Goal: Task Accomplishment & Management: Use online tool/utility

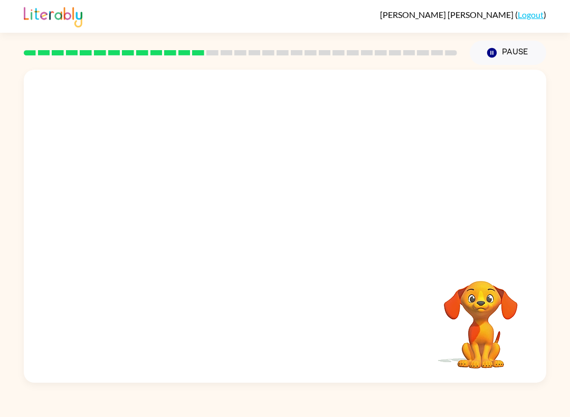
click at [25, 27] on link at bounding box center [53, 25] width 59 height 6
click at [226, 193] on video "Your browser must support playing .mp4 files to use Literably. Please try using…" at bounding box center [285, 164] width 523 height 189
click at [240, 230] on div at bounding box center [285, 226] width 523 height 313
click at [256, 224] on button "button" at bounding box center [285, 231] width 68 height 39
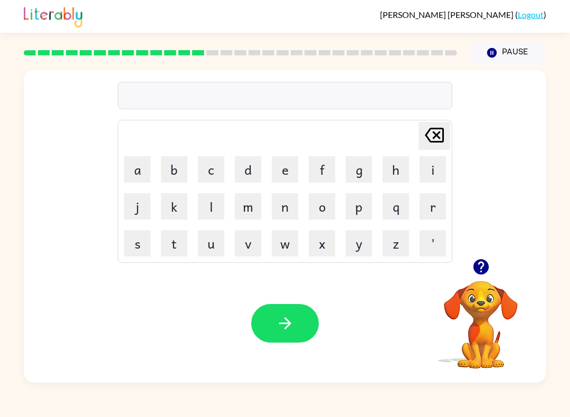
click at [461, 330] on video "Your browser must support playing .mp4 files to use Literably. Please try using…" at bounding box center [481, 318] width 106 height 106
click at [498, 310] on video "Your browser must support playing .mp4 files to use Literably. Please try using…" at bounding box center [481, 318] width 106 height 106
click at [479, 280] on button "button" at bounding box center [481, 267] width 27 height 27
click at [249, 208] on button "m" at bounding box center [248, 206] width 26 height 26
click at [142, 168] on button "a" at bounding box center [137, 169] width 26 height 26
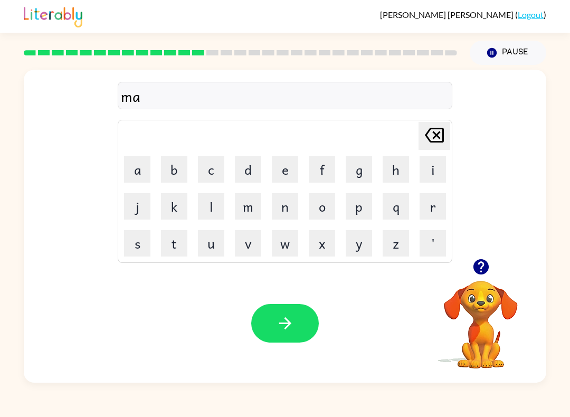
click at [355, 169] on button "g" at bounding box center [359, 169] width 26 height 26
click at [280, 198] on button "n" at bounding box center [285, 206] width 26 height 26
click at [282, 165] on button "e" at bounding box center [285, 169] width 26 height 26
click at [149, 238] on button "s" at bounding box center [137, 243] width 26 height 26
click at [279, 321] on icon "button" at bounding box center [285, 323] width 18 height 18
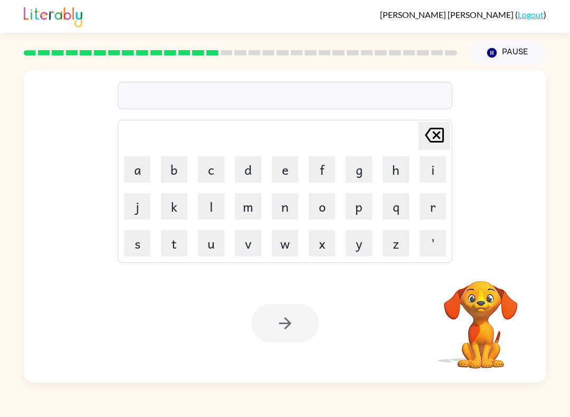
click at [174, 168] on button "b" at bounding box center [174, 169] width 26 height 26
click at [319, 210] on button "o" at bounding box center [322, 206] width 26 height 26
click at [290, 214] on button "n" at bounding box center [285, 206] width 26 height 26
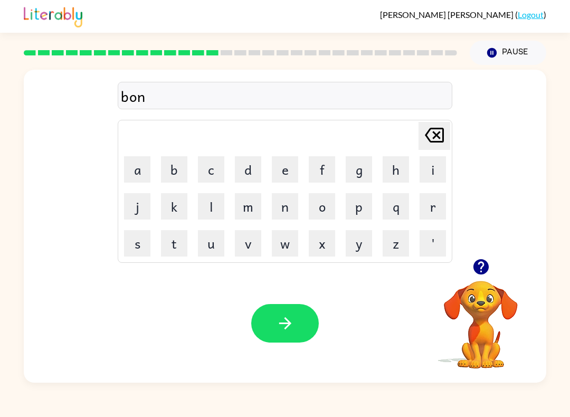
click at [293, 171] on button "e" at bounding box center [285, 169] width 26 height 26
click at [121, 238] on td "s" at bounding box center [137, 244] width 36 height 36
click at [137, 230] on button "s" at bounding box center [137, 243] width 26 height 26
click at [249, 300] on div "Your browser must support playing .mp4 files to use Literably. Please try using…" at bounding box center [285, 323] width 523 height 119
click at [267, 327] on button "button" at bounding box center [285, 323] width 68 height 39
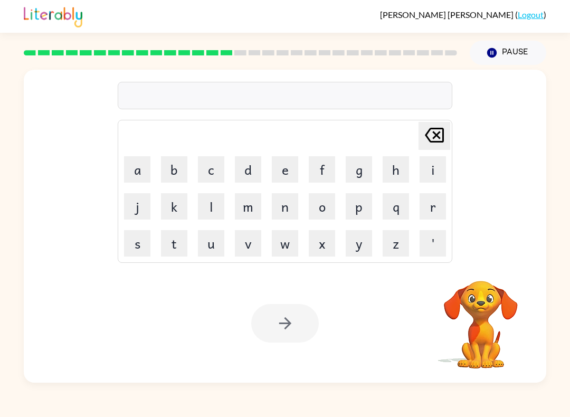
click at [144, 242] on button "s" at bounding box center [137, 243] width 26 height 26
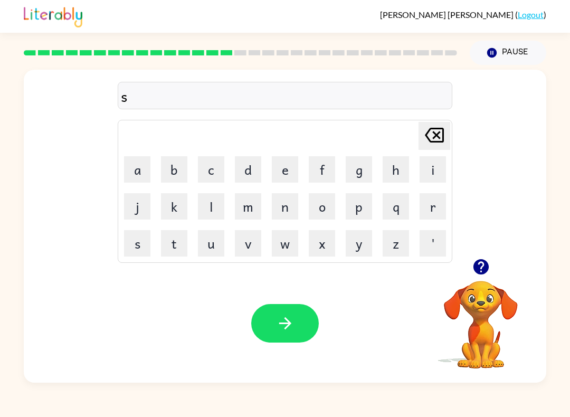
click at [247, 206] on button "m" at bounding box center [248, 206] width 26 height 26
click at [323, 208] on button "o" at bounding box center [322, 206] width 26 height 26
click at [432, 199] on button "r" at bounding box center [433, 206] width 26 height 26
click at [248, 204] on button "m" at bounding box center [248, 206] width 26 height 26
click at [296, 342] on button "button" at bounding box center [285, 323] width 68 height 39
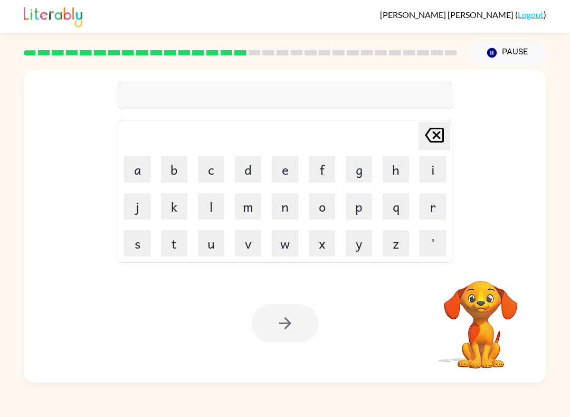
click at [429, 205] on button "r" at bounding box center [433, 206] width 26 height 26
click at [135, 172] on button "a" at bounding box center [137, 169] width 26 height 26
click at [243, 205] on button "m" at bounding box center [248, 206] width 26 height 26
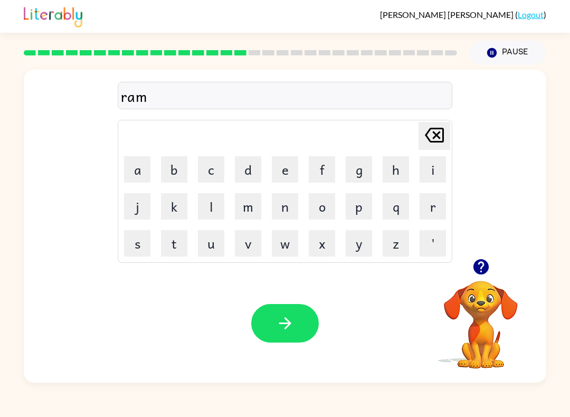
click at [283, 319] on icon "button" at bounding box center [285, 323] width 18 height 18
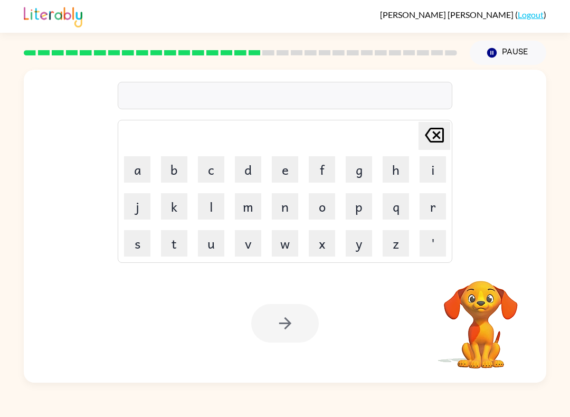
click at [175, 165] on button "b" at bounding box center [174, 169] width 26 height 26
click at [431, 207] on button "r" at bounding box center [433, 206] width 26 height 26
click at [436, 171] on button "i" at bounding box center [433, 169] width 26 height 26
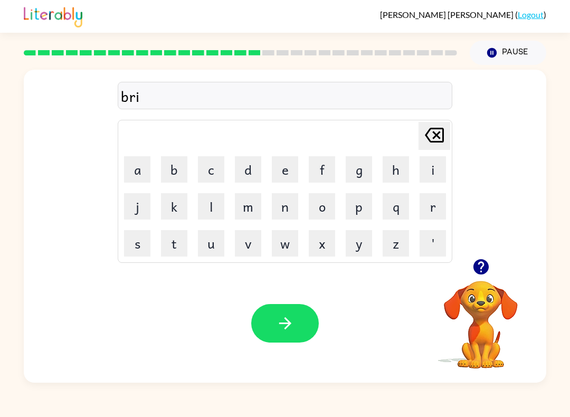
click at [256, 199] on button "m" at bounding box center [248, 206] width 26 height 26
click at [445, 177] on button "i" at bounding box center [433, 169] width 26 height 26
click at [280, 210] on button "n" at bounding box center [285, 206] width 26 height 26
click at [361, 170] on button "g" at bounding box center [359, 169] width 26 height 26
click at [302, 331] on button "button" at bounding box center [285, 323] width 68 height 39
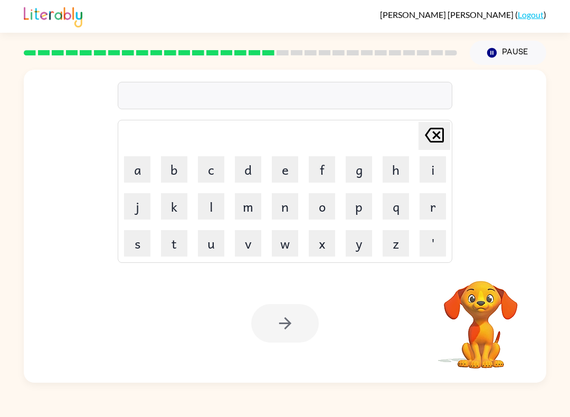
click at [439, 207] on button "r" at bounding box center [433, 206] width 26 height 26
click at [427, 172] on button "i" at bounding box center [433, 169] width 26 height 26
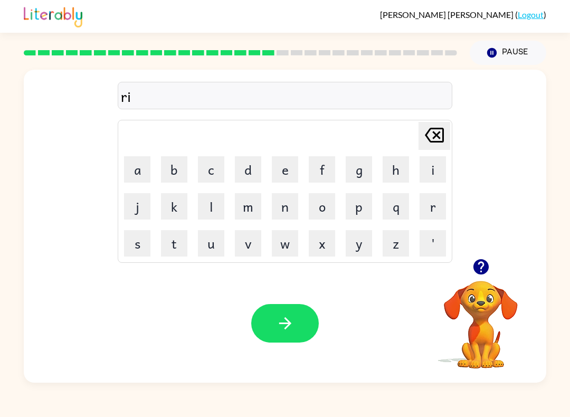
click at [204, 173] on button "c" at bounding box center [211, 169] width 26 height 26
click at [291, 170] on button "e" at bounding box center [285, 169] width 26 height 26
click at [130, 237] on button "s" at bounding box center [137, 243] width 26 height 26
click at [207, 175] on button "c" at bounding box center [211, 169] width 26 height 26
click at [134, 171] on button "a" at bounding box center [137, 169] width 26 height 26
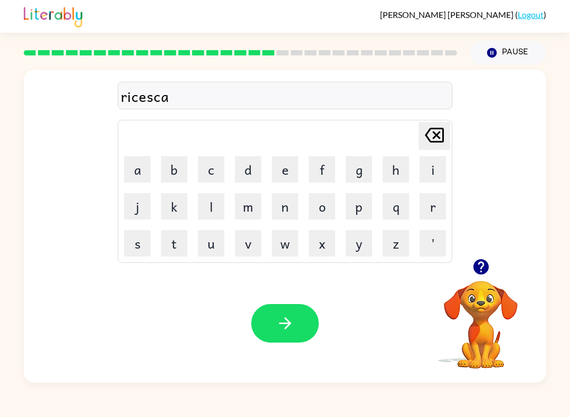
click at [144, 242] on button "s" at bounding box center [137, 243] width 26 height 26
click at [179, 239] on button "t" at bounding box center [174, 243] width 26 height 26
click at [287, 172] on button "e" at bounding box center [285, 169] width 26 height 26
click at [282, 321] on icon "button" at bounding box center [285, 323] width 18 height 18
click at [462, 308] on video "Your browser must support playing .mp4 files to use Literably. Please try using…" at bounding box center [481, 318] width 106 height 106
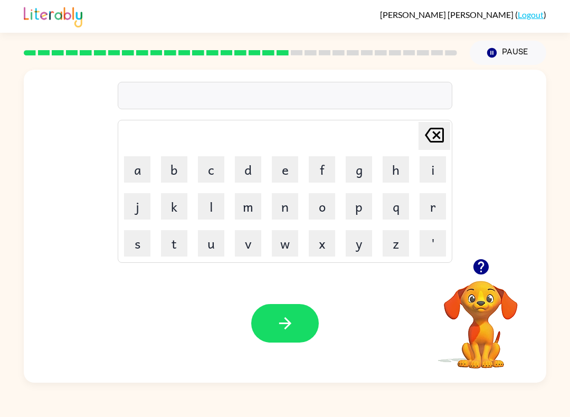
click at [481, 310] on video "Your browser must support playing .mp4 files to use Literably. Please try using…" at bounding box center [481, 318] width 106 height 106
click at [490, 260] on icon "button" at bounding box center [481, 267] width 18 height 18
click at [130, 172] on button "a" at bounding box center [137, 169] width 26 height 26
click at [434, 200] on button "r" at bounding box center [433, 206] width 26 height 26
click at [204, 172] on button "c" at bounding box center [211, 169] width 26 height 26
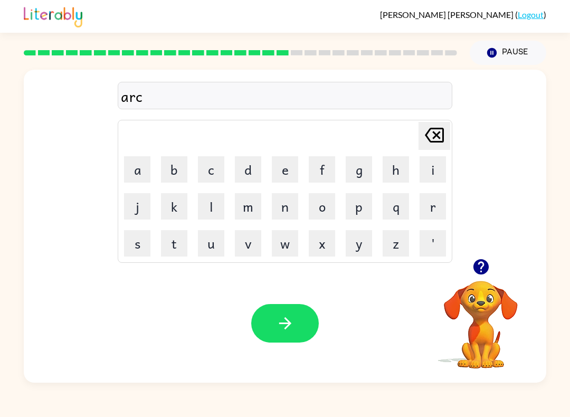
click at [399, 169] on button "h" at bounding box center [396, 169] width 26 height 26
click at [477, 311] on video "Your browser must support playing .mp4 files to use Literably. Please try using…" at bounding box center [481, 318] width 106 height 106
click at [486, 265] on icon "button" at bounding box center [480, 266] width 15 height 15
click at [279, 249] on button "w" at bounding box center [285, 243] width 26 height 26
click at [144, 170] on button "a" at bounding box center [137, 169] width 26 height 26
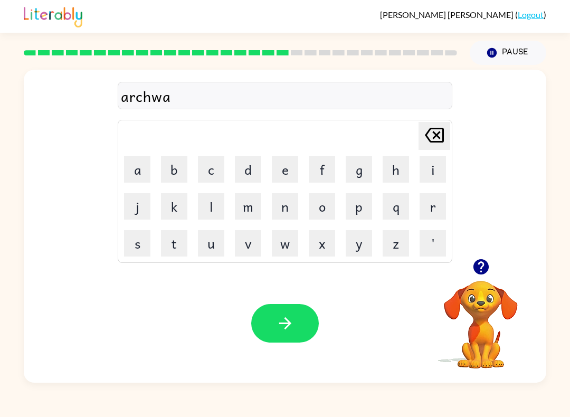
click at [364, 241] on button "y" at bounding box center [359, 243] width 26 height 26
click at [290, 341] on button "button" at bounding box center [285, 323] width 68 height 39
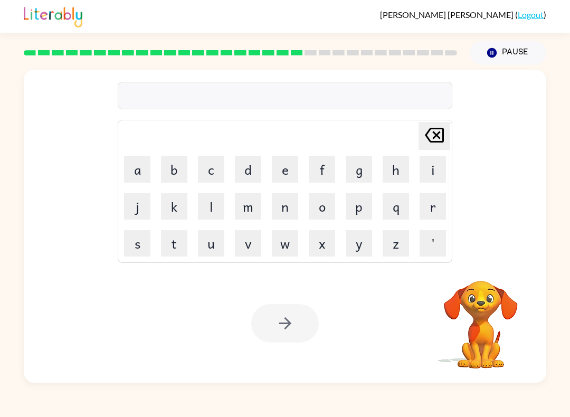
click at [331, 172] on button "f" at bounding box center [322, 169] width 26 height 26
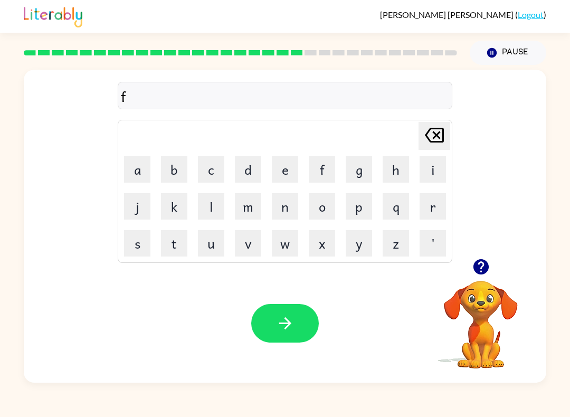
click at [325, 211] on button "o" at bounding box center [322, 206] width 26 height 26
click at [440, 205] on button "r" at bounding box center [433, 206] width 26 height 26
click at [433, 135] on icon "Delete Delete last character input" at bounding box center [434, 135] width 25 height 25
click at [202, 207] on button "l" at bounding box center [211, 206] width 26 height 26
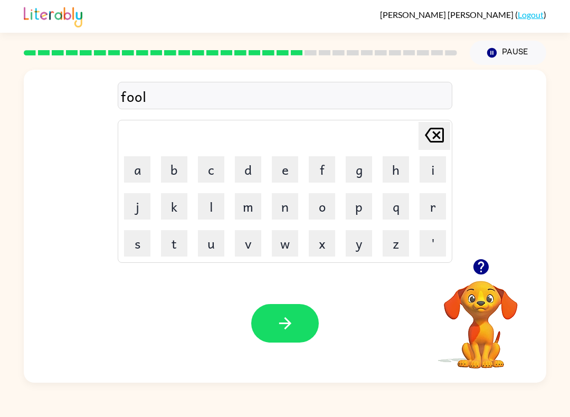
click at [443, 134] on icon at bounding box center [434, 135] width 19 height 15
click at [443, 133] on icon at bounding box center [434, 135] width 19 height 15
click at [444, 137] on icon at bounding box center [434, 135] width 19 height 15
click at [327, 207] on button "o" at bounding box center [322, 206] width 26 height 26
click at [209, 205] on button "l" at bounding box center [211, 206] width 26 height 26
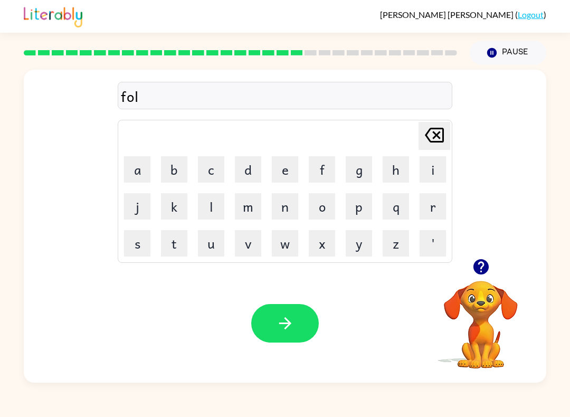
click at [324, 204] on button "o" at bounding box center [322, 206] width 26 height 26
click at [211, 246] on button "u" at bounding box center [211, 243] width 26 height 26
click at [284, 172] on button "e" at bounding box center [285, 169] width 26 height 26
click at [309, 334] on button "button" at bounding box center [285, 323] width 68 height 39
click at [135, 236] on button "s" at bounding box center [137, 243] width 26 height 26
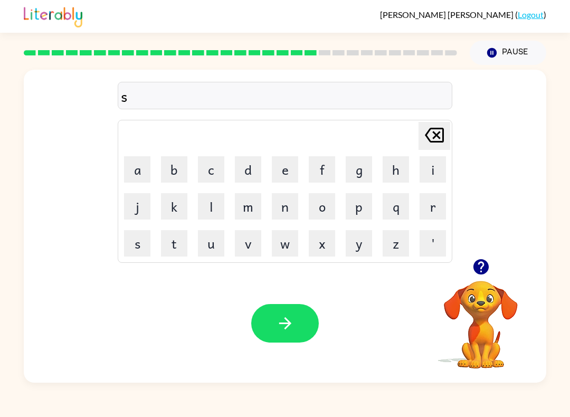
click at [284, 165] on button "e" at bounding box center [285, 169] width 26 height 26
click at [279, 204] on button "n" at bounding box center [285, 206] width 26 height 26
click at [177, 241] on button "t" at bounding box center [174, 243] width 26 height 26
click at [433, 168] on button "i" at bounding box center [433, 169] width 26 height 26
click at [356, 204] on button "p" at bounding box center [359, 206] width 26 height 26
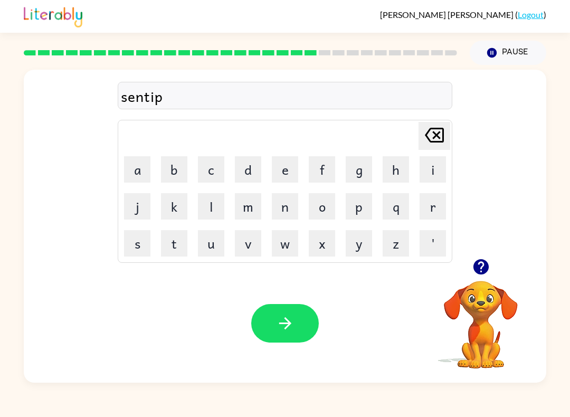
click at [278, 168] on button "e" at bounding box center [285, 169] width 26 height 26
click at [278, 167] on button "e" at bounding box center [285, 169] width 26 height 26
click at [246, 166] on button "d" at bounding box center [248, 169] width 26 height 26
click at [273, 327] on button "button" at bounding box center [285, 323] width 68 height 39
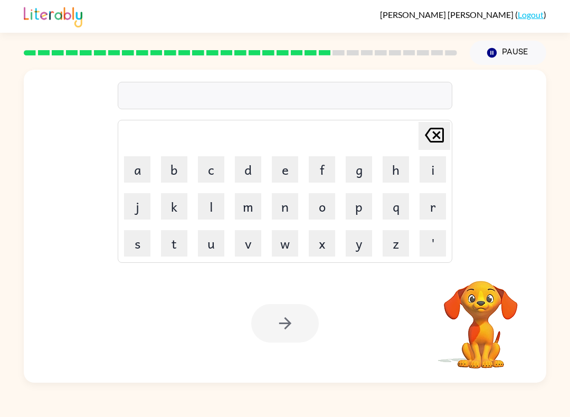
click at [137, 245] on button "s" at bounding box center [137, 243] width 26 height 26
click at [179, 248] on button "t" at bounding box center [174, 243] width 26 height 26
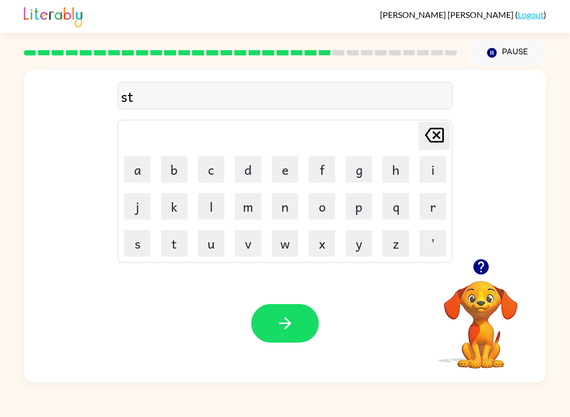
click at [133, 164] on button "a" at bounding box center [137, 169] width 26 height 26
click at [429, 169] on button "i" at bounding box center [433, 169] width 26 height 26
click at [280, 209] on button "n" at bounding box center [285, 206] width 26 height 26
click at [273, 342] on button "button" at bounding box center [285, 323] width 68 height 39
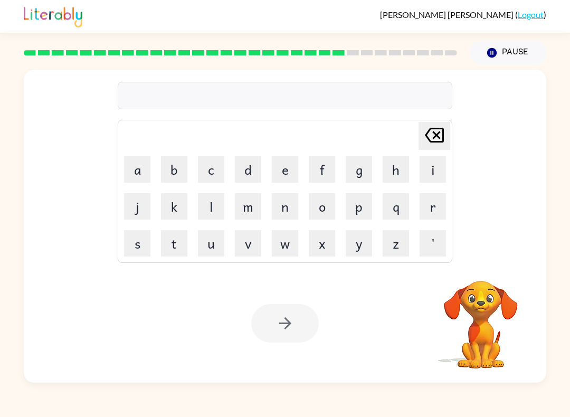
click at [330, 176] on button "f" at bounding box center [322, 169] width 26 height 26
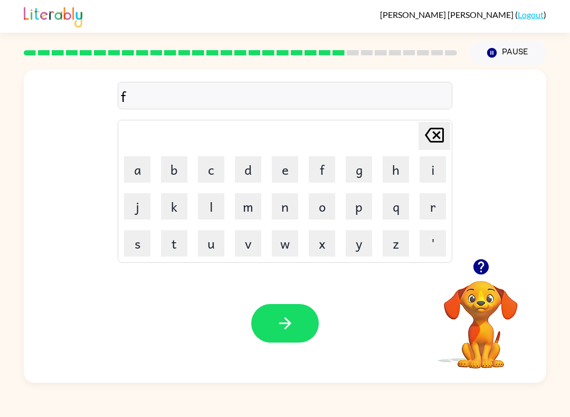
click at [324, 205] on button "o" at bounding box center [322, 206] width 26 height 26
click at [214, 241] on button "u" at bounding box center [211, 243] width 26 height 26
click at [284, 168] on button "e" at bounding box center [285, 169] width 26 height 26
click at [430, 208] on button "r" at bounding box center [433, 206] width 26 height 26
click at [243, 166] on button "d" at bounding box center [248, 169] width 26 height 26
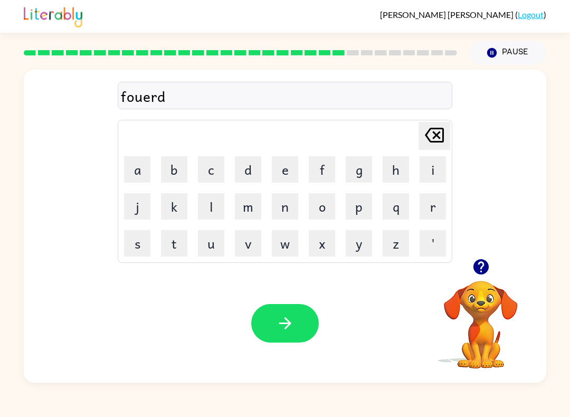
click at [290, 173] on button "e" at bounding box center [285, 169] width 26 height 26
click at [286, 320] on icon "button" at bounding box center [285, 323] width 12 height 12
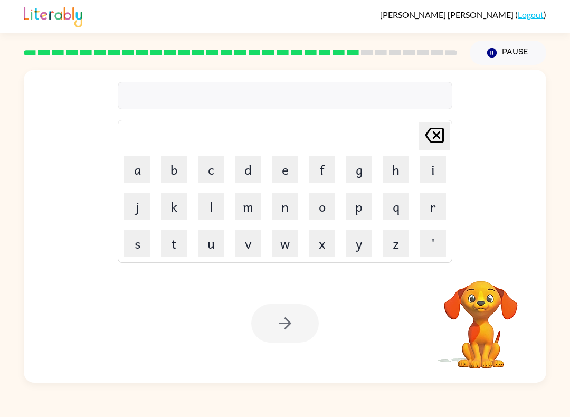
click at [439, 207] on button "r" at bounding box center [433, 206] width 26 height 26
click at [283, 173] on button "e" at bounding box center [285, 169] width 26 height 26
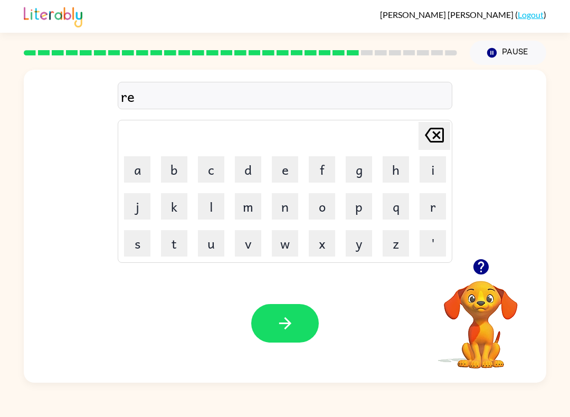
click at [204, 205] on button "l" at bounding box center [211, 206] width 26 height 26
click at [130, 160] on button "a" at bounding box center [137, 169] width 26 height 26
click at [435, 174] on button "i" at bounding box center [433, 169] width 26 height 26
click at [245, 171] on button "d" at bounding box center [248, 169] width 26 height 26
click at [276, 169] on button "e" at bounding box center [285, 169] width 26 height 26
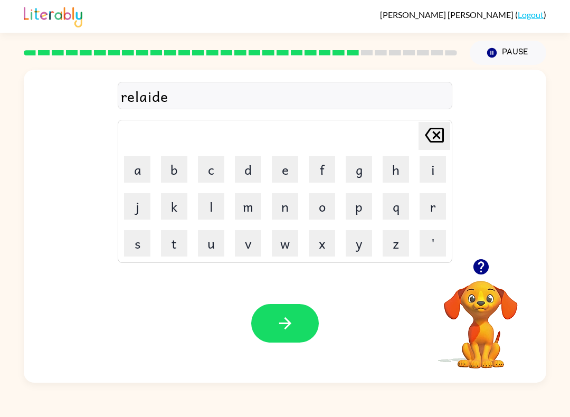
click at [247, 173] on button "d" at bounding box center [248, 169] width 26 height 26
click at [276, 352] on div "Your browser must support playing .mp4 files to use Literably. Please try using…" at bounding box center [285, 323] width 523 height 119
click at [284, 318] on icon "button" at bounding box center [285, 323] width 18 height 18
click at [484, 280] on button "button" at bounding box center [481, 267] width 27 height 27
click at [359, 167] on button "g" at bounding box center [359, 169] width 26 height 26
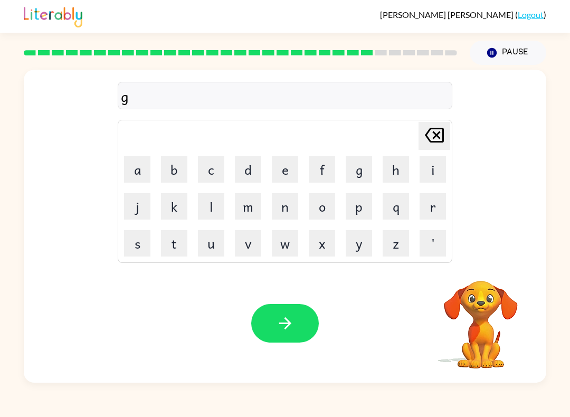
click at [327, 209] on button "o" at bounding box center [322, 206] width 26 height 26
click at [324, 204] on button "o" at bounding box center [322, 206] width 26 height 26
click at [187, 165] on button "b" at bounding box center [174, 169] width 26 height 26
click at [277, 164] on button "e" at bounding box center [285, 169] width 26 height 26
click at [442, 170] on button "i" at bounding box center [433, 169] width 26 height 26
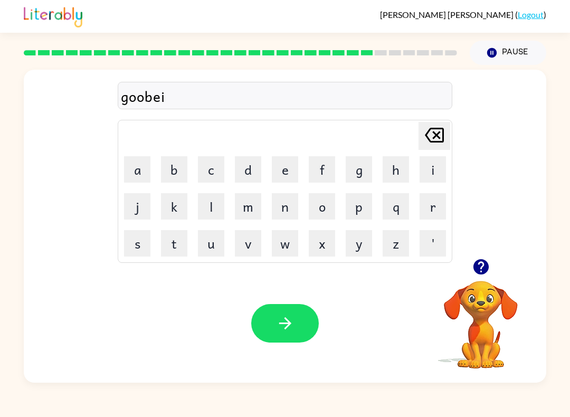
click at [440, 128] on icon "Delete Delete last character input" at bounding box center [434, 135] width 25 height 25
click at [204, 202] on button "l" at bounding box center [211, 206] width 26 height 26
click at [439, 171] on button "i" at bounding box center [433, 169] width 26 height 26
click at [295, 202] on button "n" at bounding box center [285, 206] width 26 height 26
click at [367, 174] on button "g" at bounding box center [359, 169] width 26 height 26
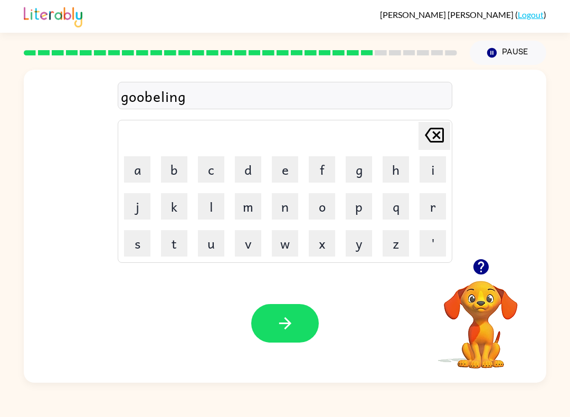
click at [292, 330] on icon "button" at bounding box center [285, 323] width 18 height 18
click at [211, 211] on button "l" at bounding box center [211, 206] width 26 height 26
click at [323, 205] on button "o" at bounding box center [322, 206] width 26 height 26
click at [242, 207] on button "m" at bounding box center [248, 206] width 26 height 26
click at [175, 165] on button "b" at bounding box center [174, 169] width 26 height 26
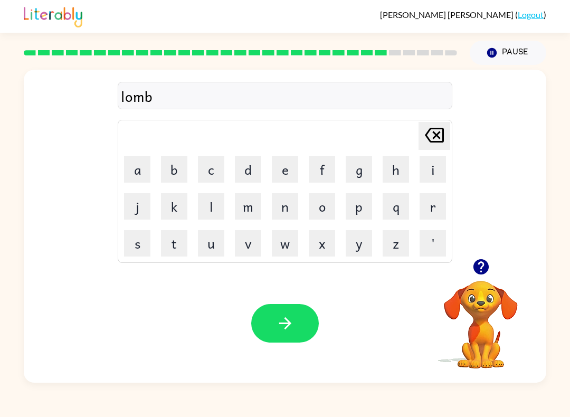
click at [277, 181] on button "e" at bounding box center [285, 169] width 26 height 26
click at [437, 204] on button "r" at bounding box center [433, 206] width 26 height 26
click at [135, 205] on button "j" at bounding box center [137, 206] width 26 height 26
click at [135, 178] on button "a" at bounding box center [137, 169] width 26 height 26
click at [214, 164] on button "c" at bounding box center [211, 169] width 26 height 26
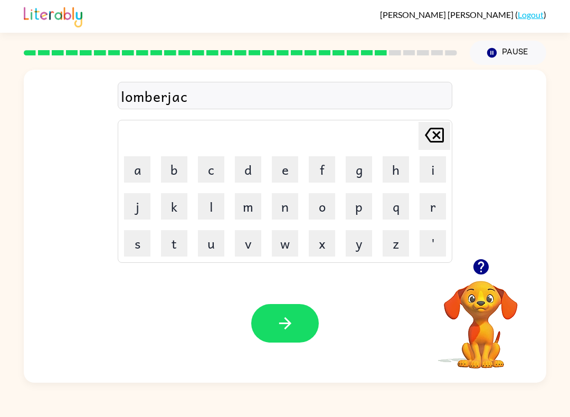
click at [180, 204] on button "k" at bounding box center [174, 206] width 26 height 26
click at [276, 324] on icon "button" at bounding box center [285, 323] width 18 height 18
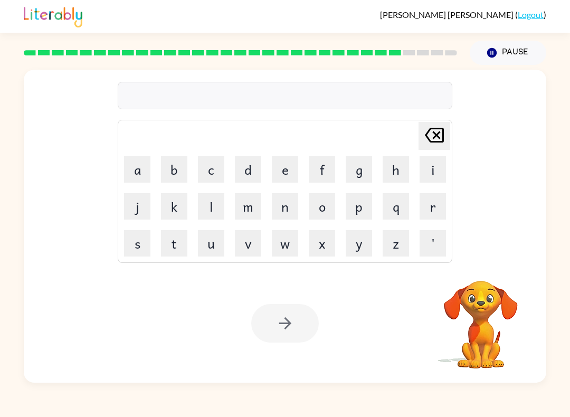
click at [363, 203] on button "p" at bounding box center [359, 206] width 26 height 26
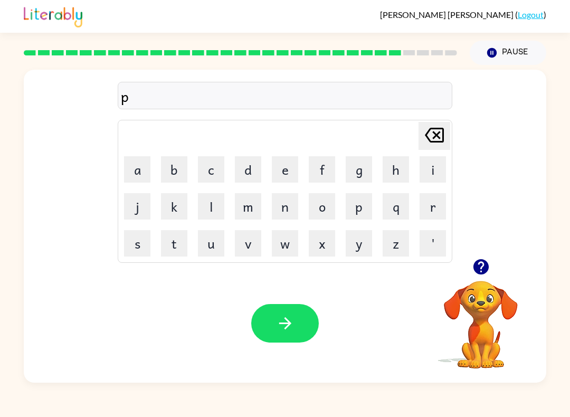
click at [282, 170] on button "e" at bounding box center [285, 169] width 26 height 26
click at [135, 171] on button "a" at bounding box center [137, 169] width 26 height 26
click at [432, 207] on button "r" at bounding box center [433, 206] width 26 height 26
click at [209, 166] on button "c" at bounding box center [211, 169] width 26 height 26
click at [283, 168] on button "e" at bounding box center [285, 169] width 26 height 26
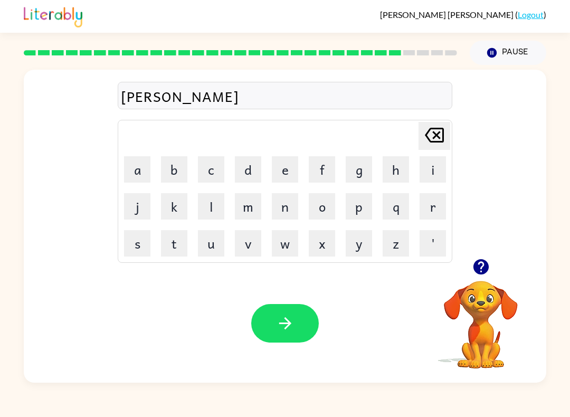
click at [307, 337] on button "button" at bounding box center [285, 323] width 68 height 39
click at [172, 241] on button "t" at bounding box center [174, 243] width 26 height 26
click at [399, 167] on button "h" at bounding box center [396, 169] width 26 height 26
click at [427, 167] on button "i" at bounding box center [433, 169] width 26 height 26
click at [288, 207] on button "n" at bounding box center [285, 206] width 26 height 26
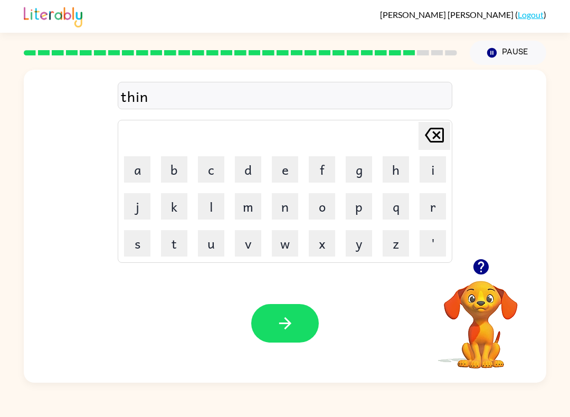
click at [358, 174] on button "g" at bounding box center [359, 169] width 26 height 26
click at [295, 327] on button "button" at bounding box center [285, 323] width 68 height 39
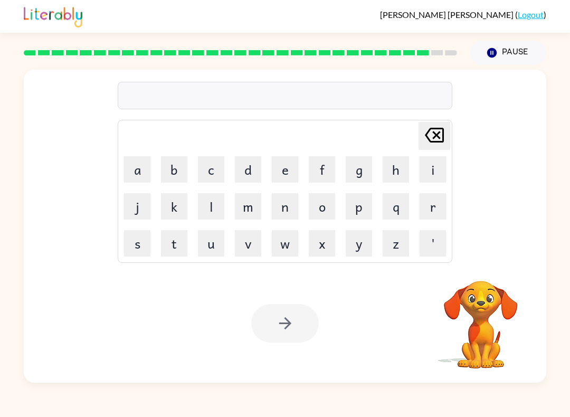
click at [132, 235] on button "s" at bounding box center [137, 243] width 26 height 26
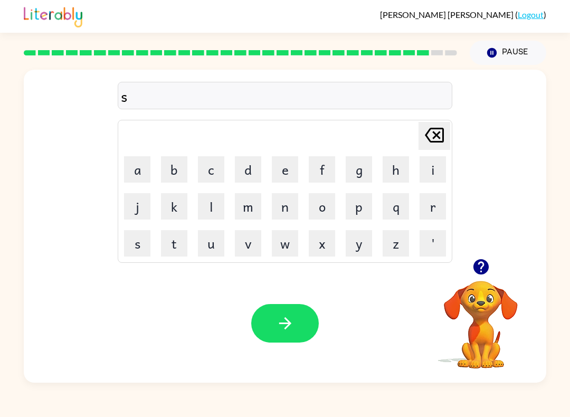
click at [326, 209] on button "o" at bounding box center [322, 206] width 26 height 26
click at [216, 202] on button "l" at bounding box center [211, 206] width 26 height 26
click at [168, 164] on button "b" at bounding box center [174, 169] width 26 height 26
click at [136, 173] on button "a" at bounding box center [137, 169] width 26 height 26
click at [290, 162] on button "e" at bounding box center [285, 169] width 26 height 26
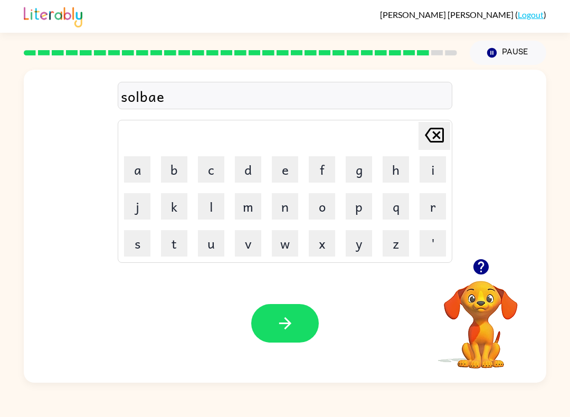
click at [443, 210] on button "r" at bounding box center [433, 206] width 26 height 26
click at [286, 235] on button "w" at bounding box center [285, 243] width 26 height 26
click at [399, 164] on button "h" at bounding box center [396, 169] width 26 height 26
click at [282, 170] on button "e" at bounding box center [285, 169] width 26 height 26
click at [432, 213] on button "r" at bounding box center [433, 206] width 26 height 26
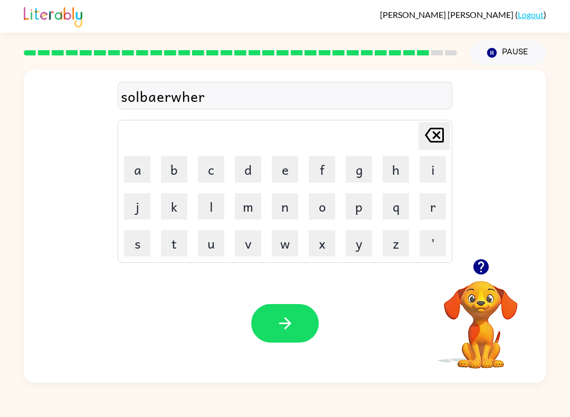
click at [284, 334] on button "button" at bounding box center [285, 323] width 68 height 39
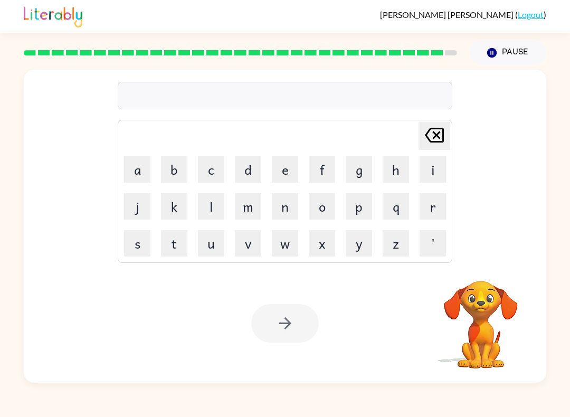
click at [319, 207] on button "o" at bounding box center [322, 206] width 26 height 26
click at [280, 210] on button "n" at bounding box center [285, 206] width 26 height 26
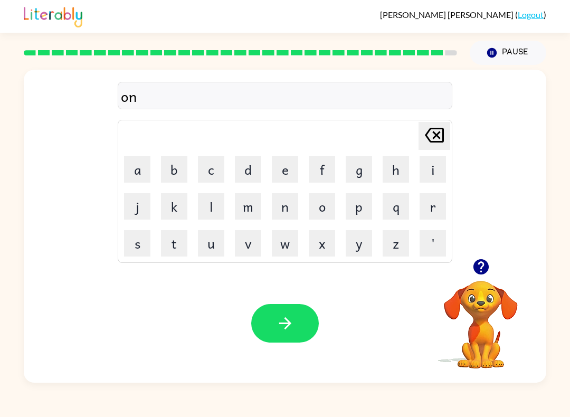
click at [134, 161] on button "a" at bounding box center [137, 169] width 26 height 26
click at [316, 162] on button "f" at bounding box center [322, 169] width 26 height 26
click at [434, 207] on button "r" at bounding box center [433, 206] width 26 height 26
click at [134, 161] on button "a" at bounding box center [137, 169] width 26 height 26
click at [428, 162] on button "i" at bounding box center [433, 169] width 26 height 26
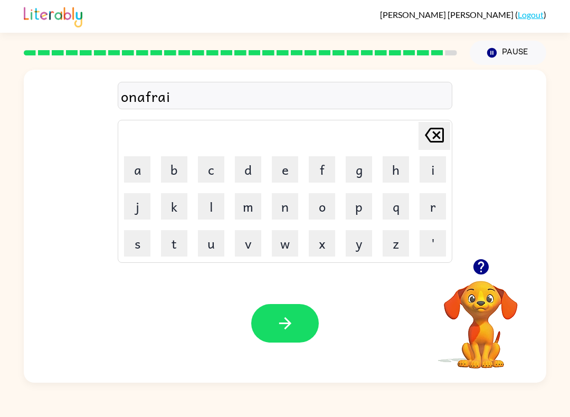
click at [248, 173] on button "d" at bounding box center [248, 169] width 26 height 26
click at [293, 321] on icon "button" at bounding box center [285, 323] width 18 height 18
